Goal: Task Accomplishment & Management: Manage account settings

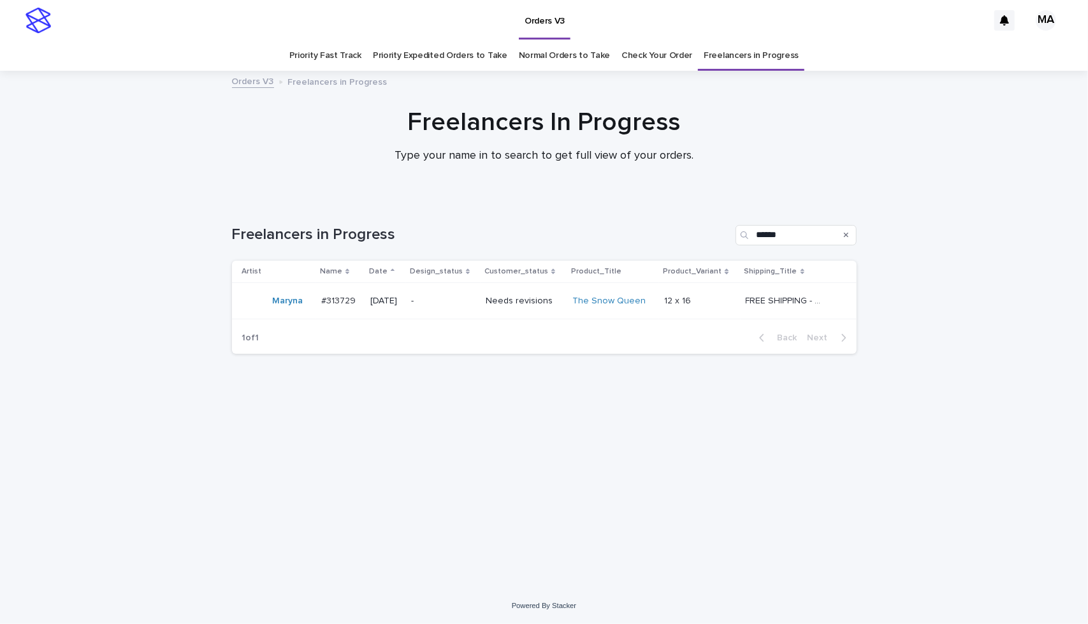
click at [467, 298] on p "-" at bounding box center [443, 301] width 64 height 11
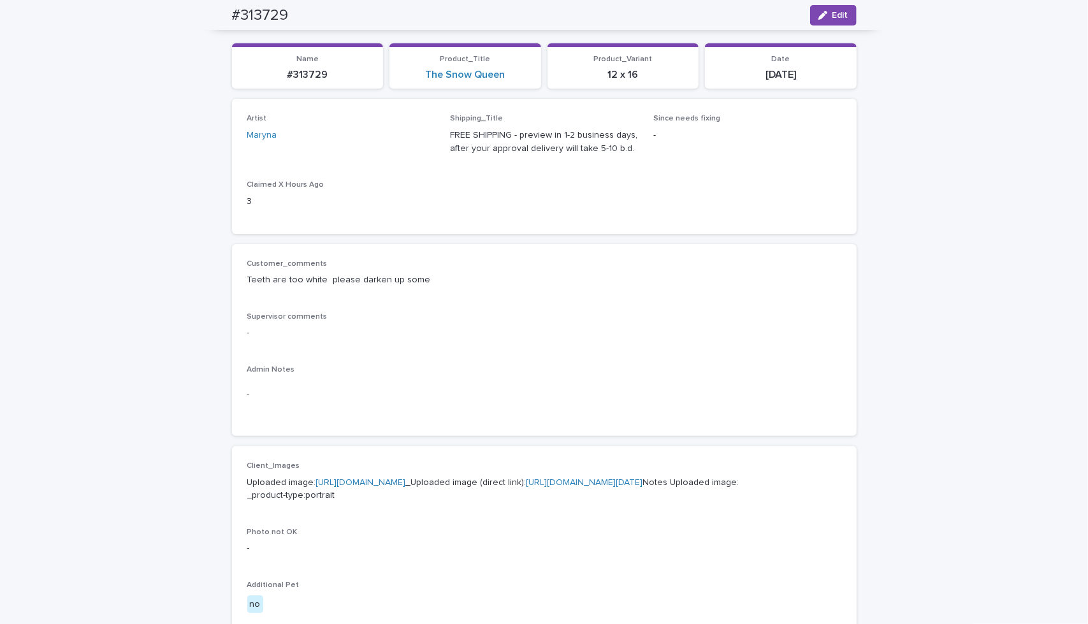
scroll to position [87, 0]
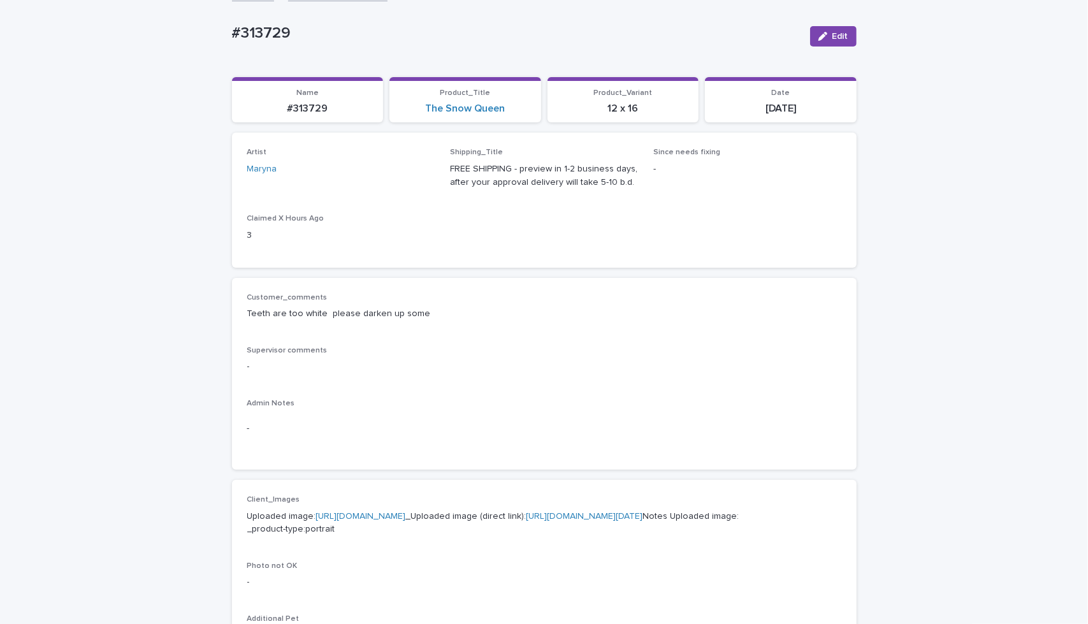
click at [839, 38] on span "Edit" at bounding box center [840, 36] width 16 height 9
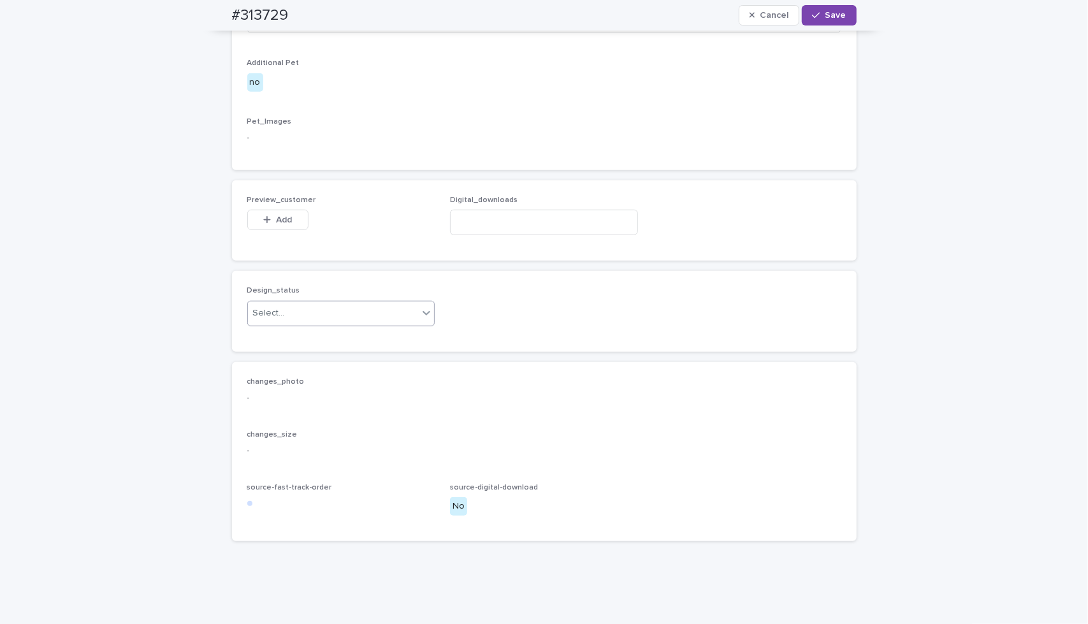
scroll to position [682, 0]
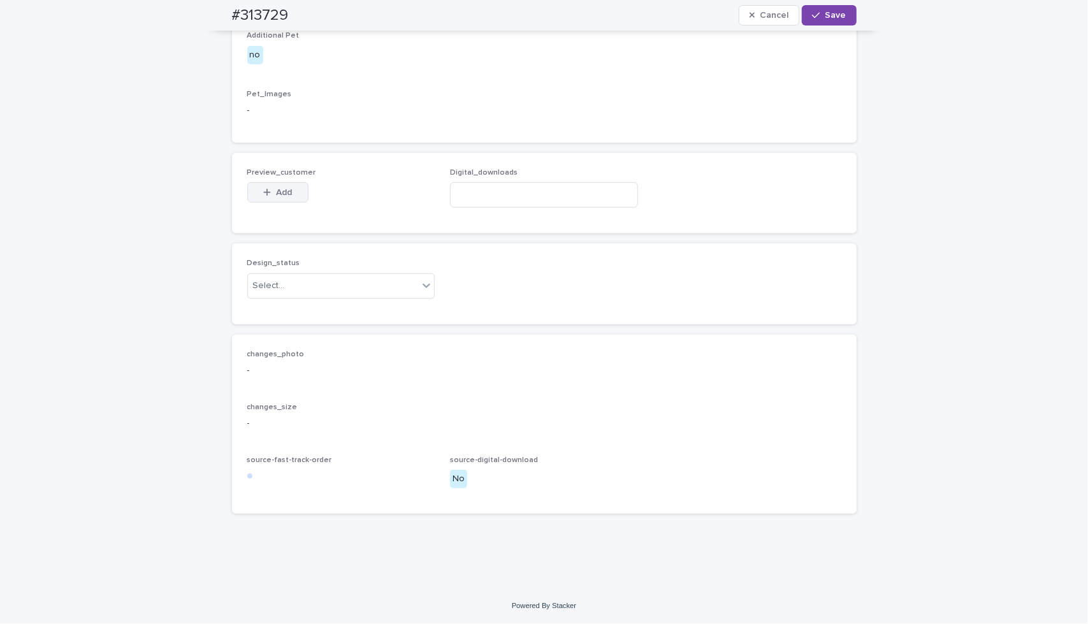
click at [276, 197] on span "Add" at bounding box center [284, 192] width 16 height 9
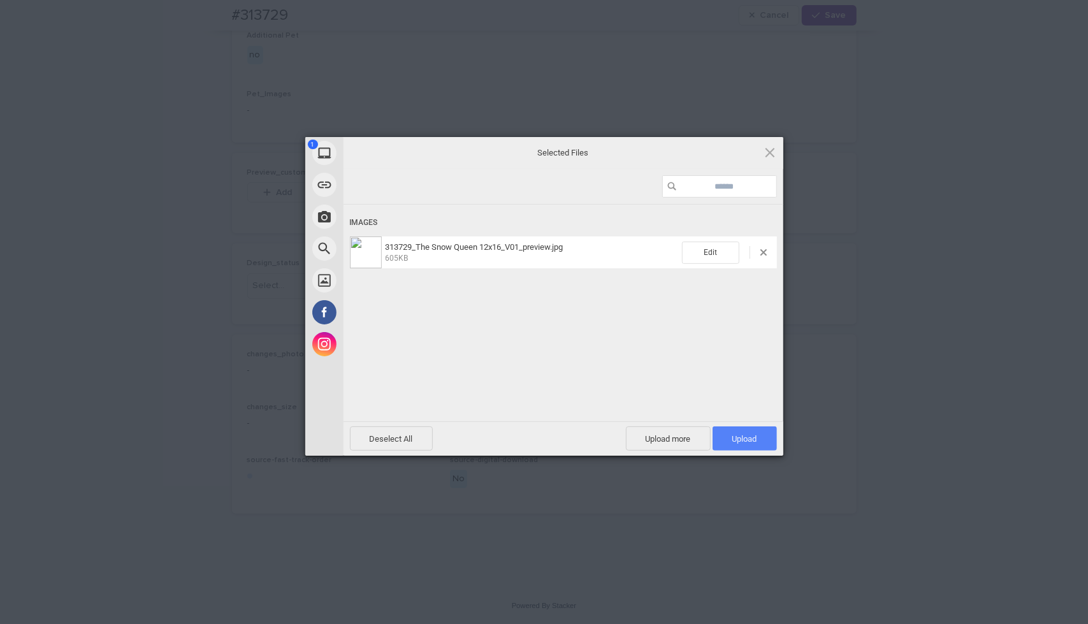
click at [764, 443] on span "Upload 1" at bounding box center [745, 438] width 64 height 24
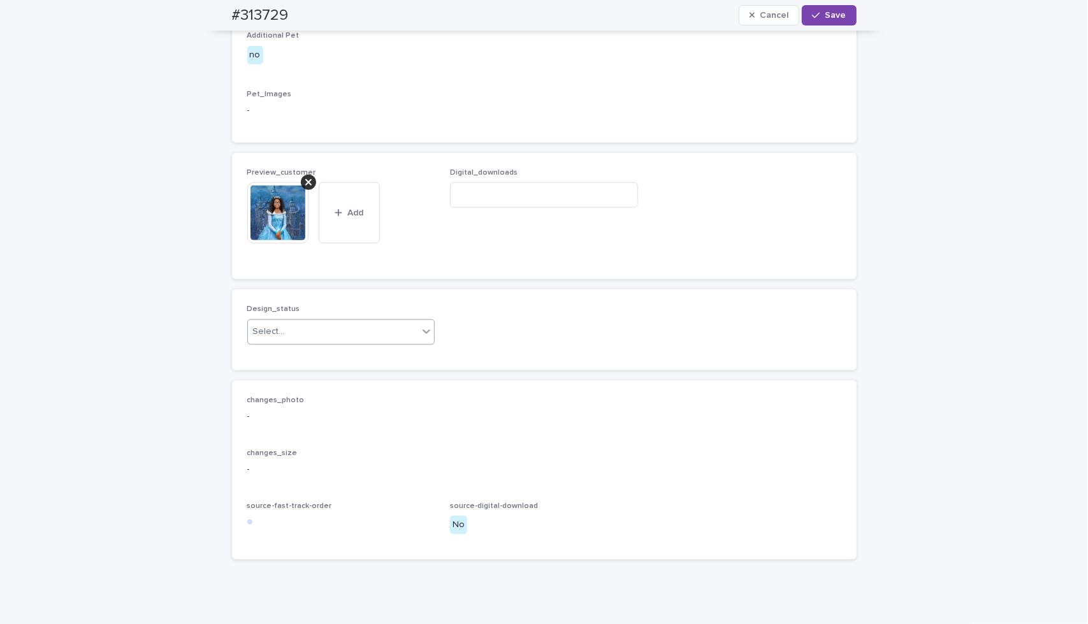
click at [405, 342] on div "Select..." at bounding box center [333, 331] width 171 height 21
click at [402, 439] on div "Uploaded" at bounding box center [336, 435] width 187 height 22
click at [843, 21] on button "Save" at bounding box center [829, 15] width 54 height 20
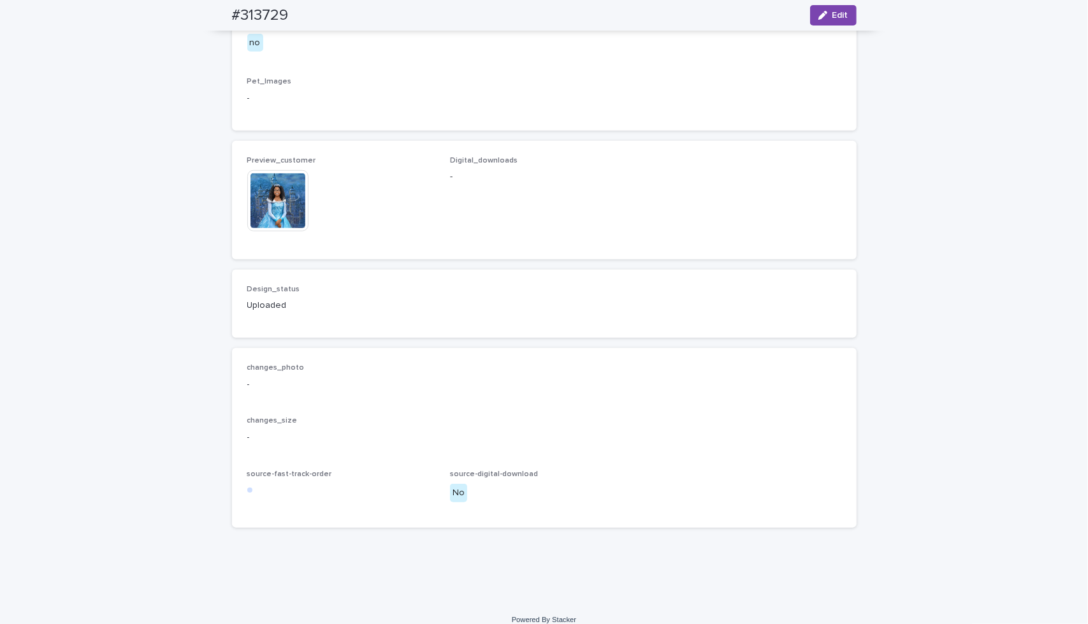
scroll to position [667, 0]
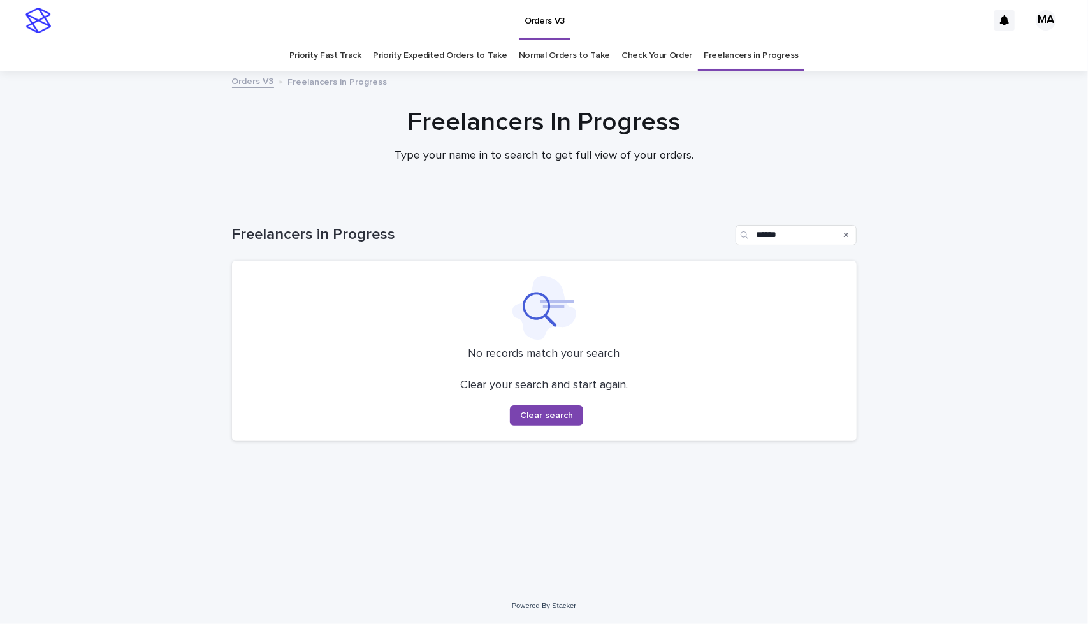
click at [442, 230] on h1 "Freelancers in Progress" at bounding box center [481, 235] width 498 height 18
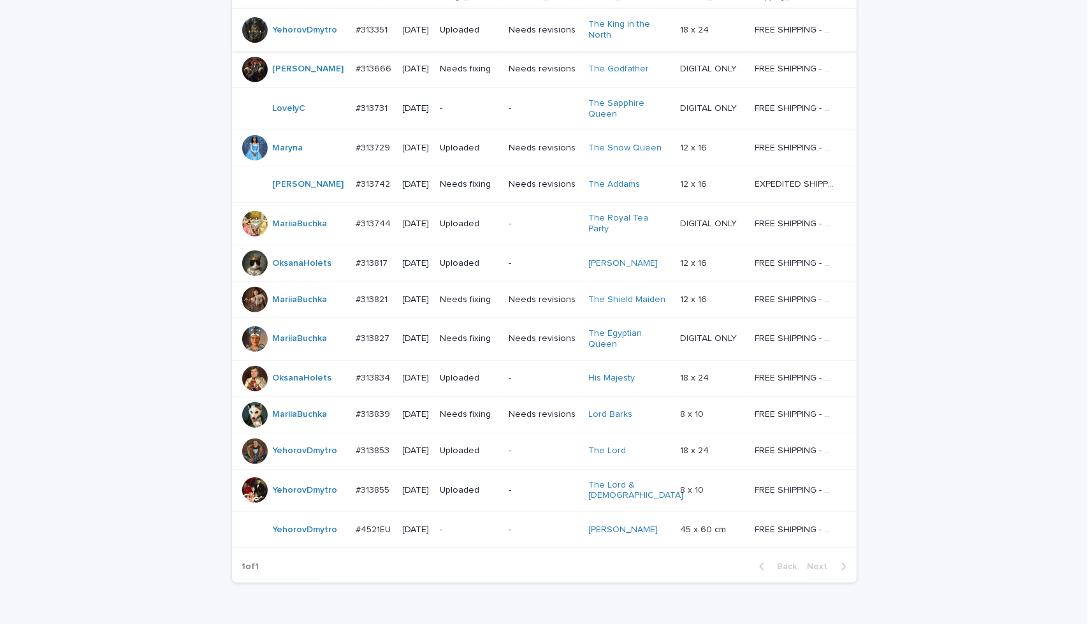
scroll to position [297, 0]
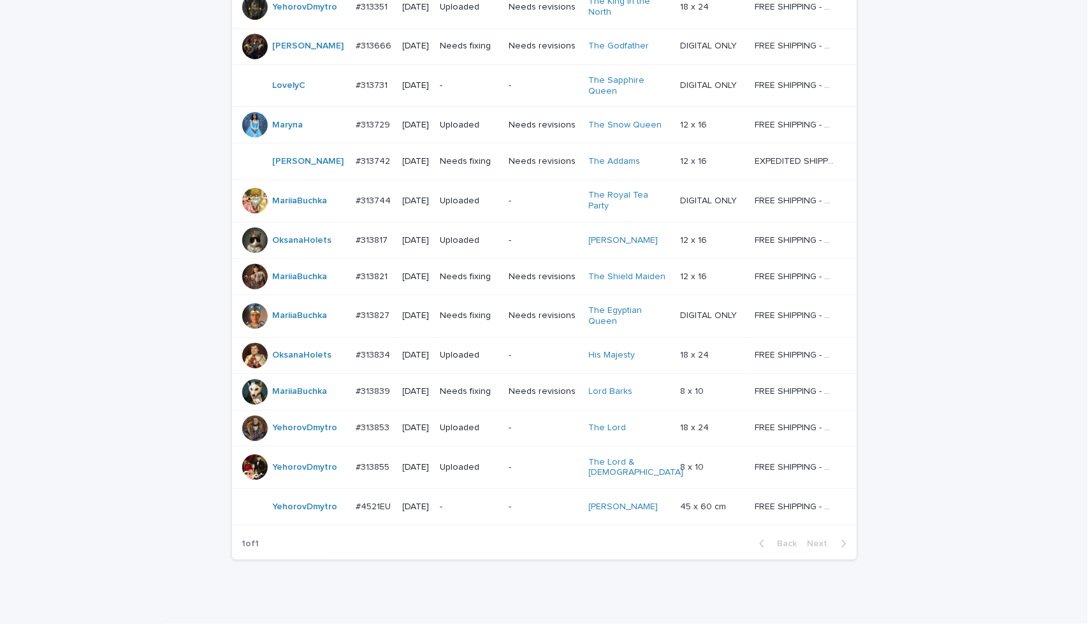
click at [552, 176] on td "Needs revisions" at bounding box center [544, 161] width 80 height 36
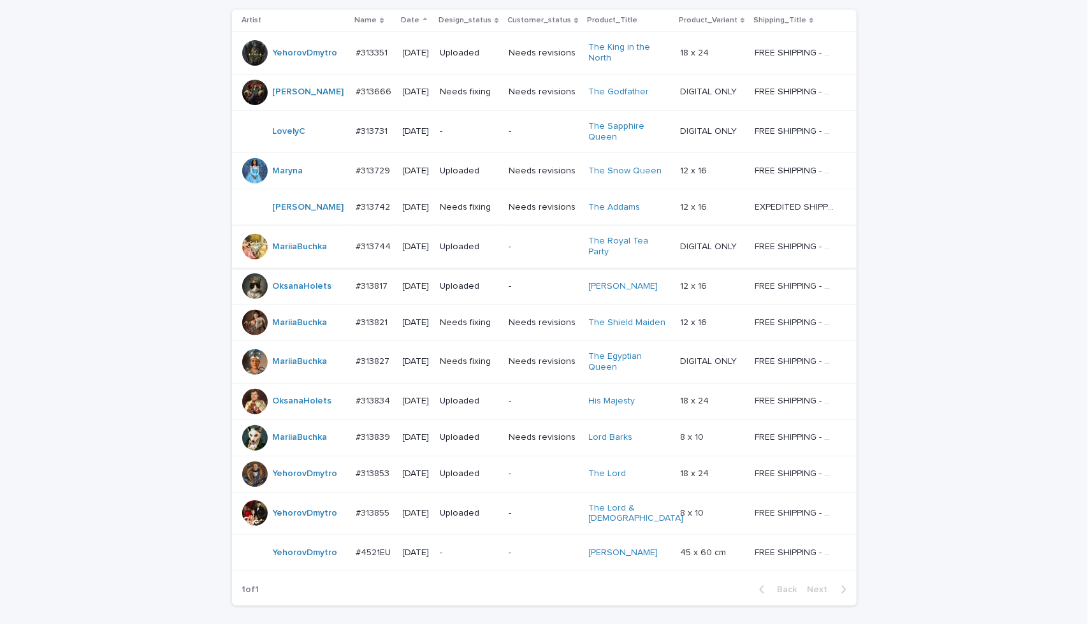
scroll to position [263, 0]
